Goal: Task Accomplishment & Management: Use online tool/utility

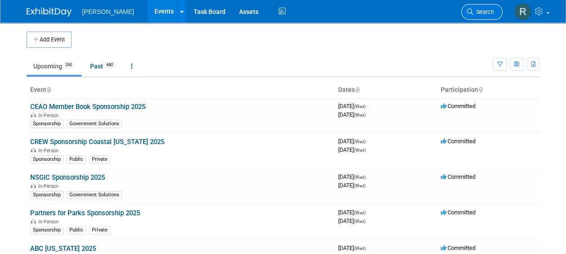
click at [478, 12] on span "Search" at bounding box center [483, 12] width 21 height 7
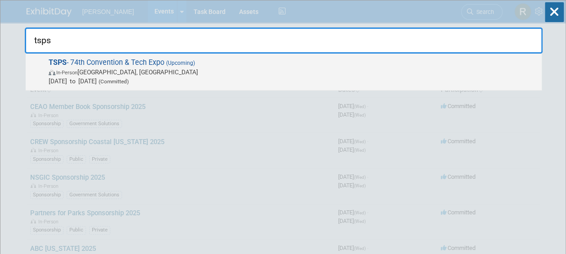
type input "tsps"
click at [159, 68] on span "In-Person [GEOGRAPHIC_DATA], [GEOGRAPHIC_DATA]" at bounding box center [293, 72] width 488 height 9
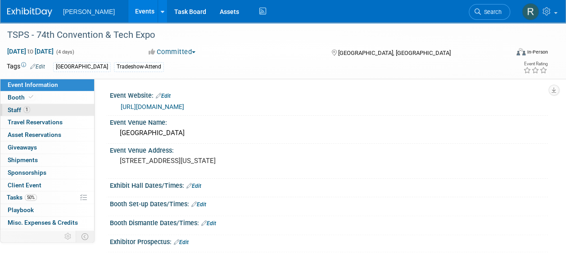
click at [36, 113] on link "1 Staff 1" at bounding box center [47, 110] width 94 height 12
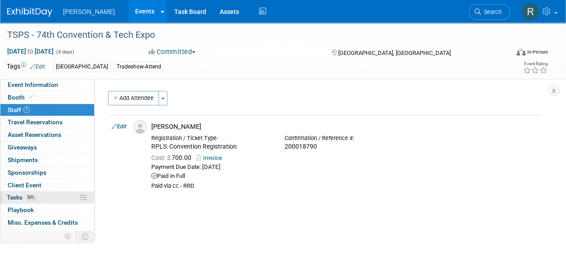
click at [25, 192] on link "50% Tasks 50%" at bounding box center [47, 197] width 94 height 12
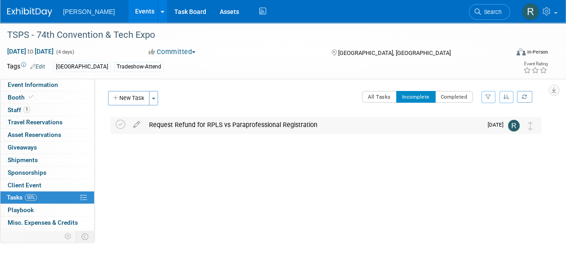
click at [210, 127] on div "Request Refund for RPLS vs Paraprofessional Registration" at bounding box center [314, 124] width 338 height 15
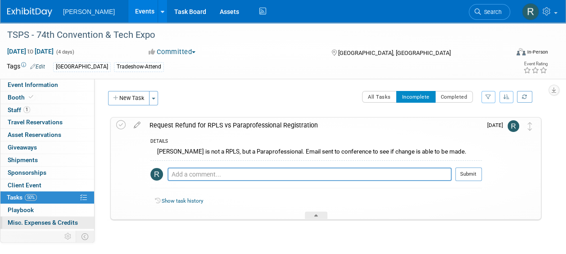
click at [19, 219] on span "Misc. Expenses & Credits 0" at bounding box center [43, 222] width 70 height 7
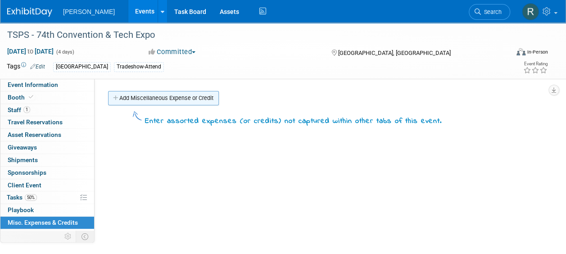
click at [171, 96] on link "Add Miscellaneous Expense or Credit" at bounding box center [163, 98] width 111 height 14
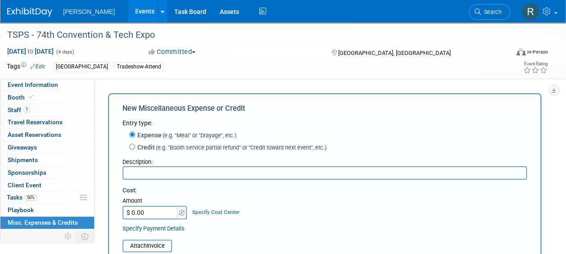
click at [149, 146] on label "Credit (e.g. "Booth service partial refund" or "Credit toward next event", etc.)" at bounding box center [230, 147] width 191 height 9
click at [135, 146] on input "Credit (e.g. "Booth service partial refund" or "Credit toward next event", etc.)" at bounding box center [132, 147] width 6 height 6
radio input "true"
click at [148, 171] on input "text" at bounding box center [324, 173] width 404 height 14
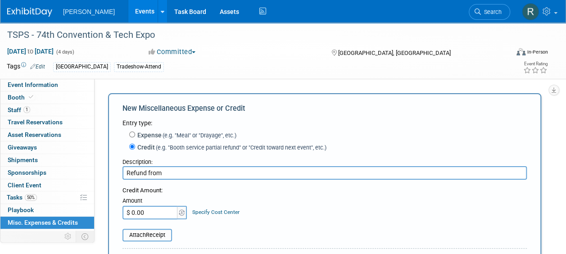
type input "Refund from"
click at [24, 196] on span "Tasks 50%" at bounding box center [22, 197] width 30 height 7
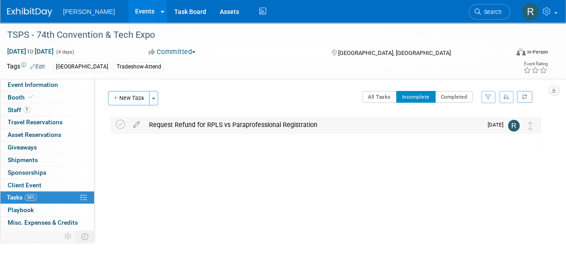
click at [305, 127] on div "Request Refund for RPLS vs Paraprofessional Registration" at bounding box center [314, 124] width 338 height 15
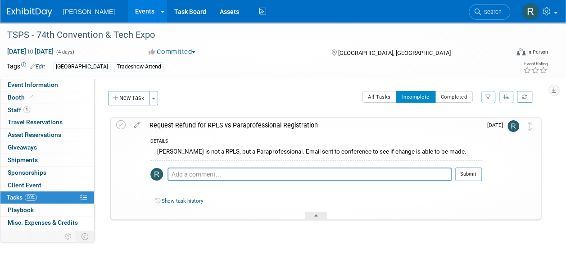
drag, startPoint x: 319, startPoint y: 127, endPoint x: 175, endPoint y: 125, distance: 143.6
click at [175, 125] on div "Request Refund for RPLS vs Paraprofessional Registration" at bounding box center [313, 125] width 337 height 15
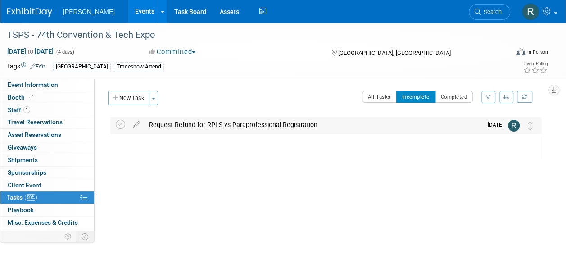
copy div "Refund for RPLS vs Paraprofessional Registration"
click at [32, 221] on span "Misc. Expenses & Credits 0" at bounding box center [43, 222] width 70 height 7
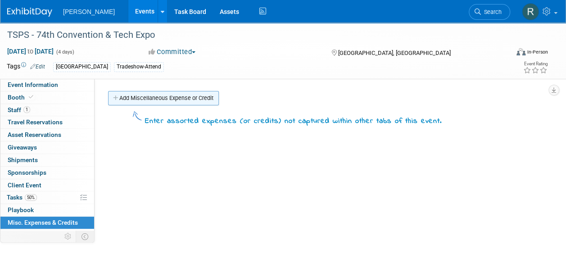
click at [174, 97] on link "Add Miscellaneous Expense or Credit" at bounding box center [163, 98] width 111 height 14
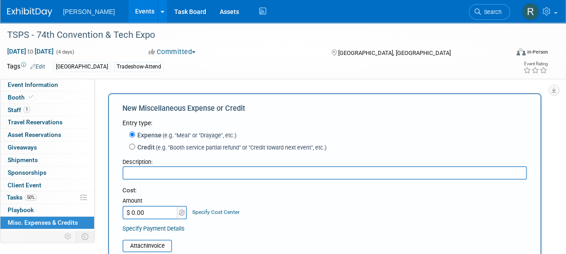
click at [155, 146] on label "Credit (e.g. "Booth service partial refund" or "Credit toward next event", etc.)" at bounding box center [230, 147] width 191 height 9
click at [135, 146] on input "Credit (e.g. "Booth service partial refund" or "Credit toward next event", etc.)" at bounding box center [132, 147] width 6 height 6
radio input "true"
click at [154, 172] on input "text" at bounding box center [324, 173] width 404 height 14
paste input "Refund for RPLS vs Paraprofessional Registration"
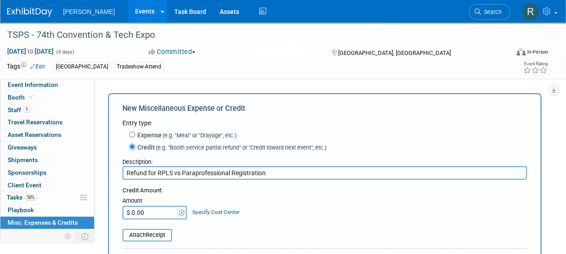
type input "Refund for RPLS vs Paraprofessional Registration"
click at [154, 213] on input "$ 0.00" at bounding box center [150, 213] width 56 height 14
type input "$ 200.00"
click at [203, 210] on link "Specify Cost Center" at bounding box center [215, 212] width 47 height 6
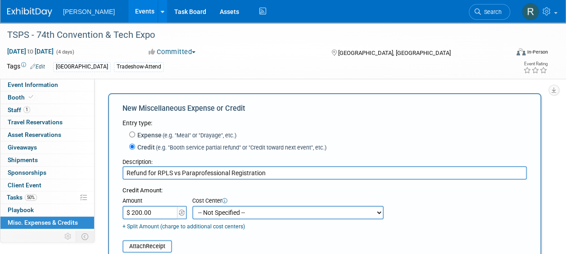
click at [216, 212] on select "-- Not Specified -- Advisory Services - Expenses_1001.502 Aerial Acquisition - …" at bounding box center [287, 213] width 191 height 14
select select "18966244"
click at [192, 206] on select "-- Not Specified -- Advisory Services - Expenses_1001.502 Aerial Acquisition - …" at bounding box center [287, 213] width 191 height 14
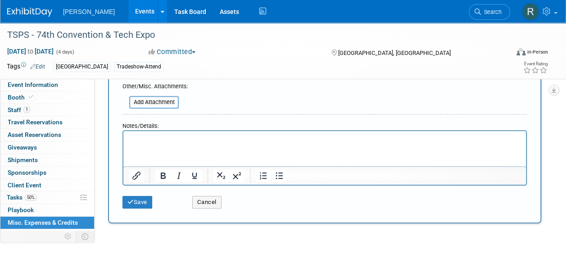
scroll to position [188, 0]
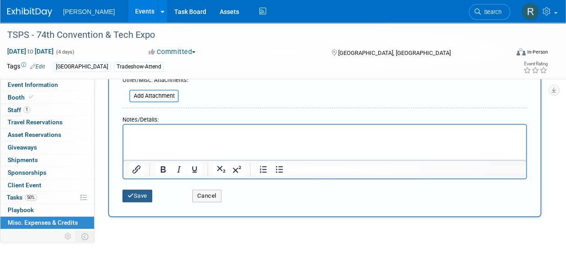
click at [140, 194] on button "Save" at bounding box center [137, 196] width 30 height 13
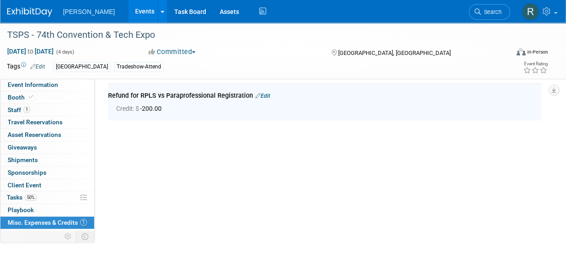
scroll to position [20, 0]
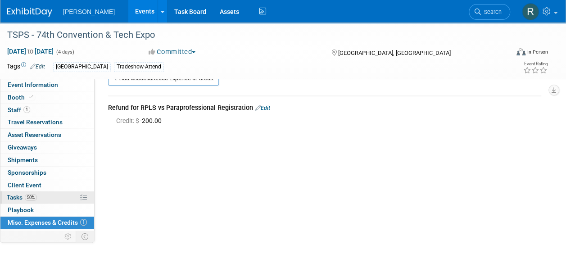
click at [26, 195] on span "50%" at bounding box center [31, 197] width 12 height 7
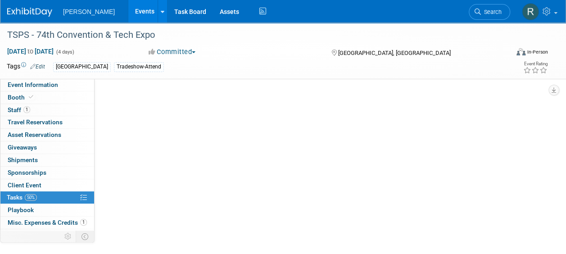
scroll to position [0, 0]
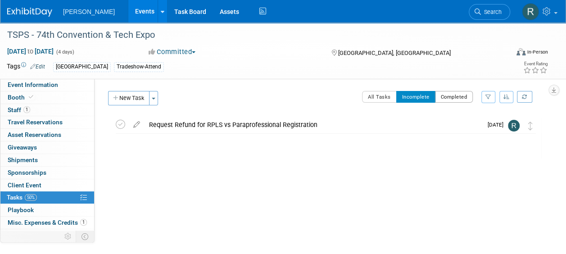
click at [452, 95] on button "Completed" at bounding box center [454, 97] width 38 height 12
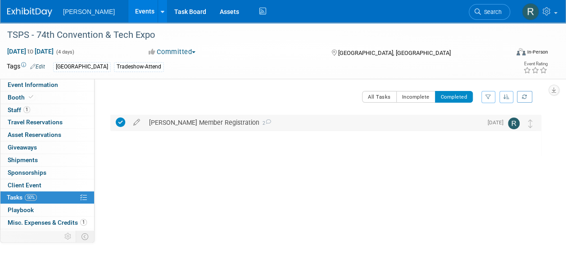
click at [233, 123] on div "Frank Cason Member Registration 2" at bounding box center [314, 122] width 338 height 15
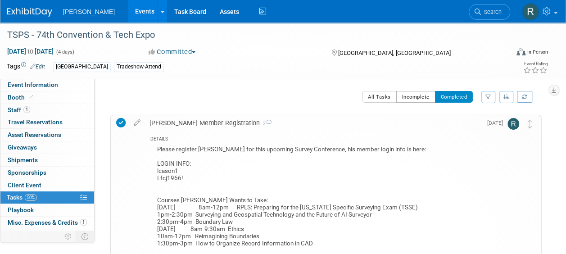
click at [411, 98] on button "Incomplete" at bounding box center [415, 97] width 39 height 12
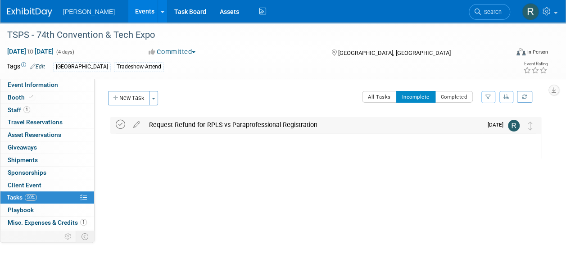
click at [119, 126] on icon at bounding box center [120, 124] width 9 height 9
